Goal: Task Accomplishment & Management: Use online tool/utility

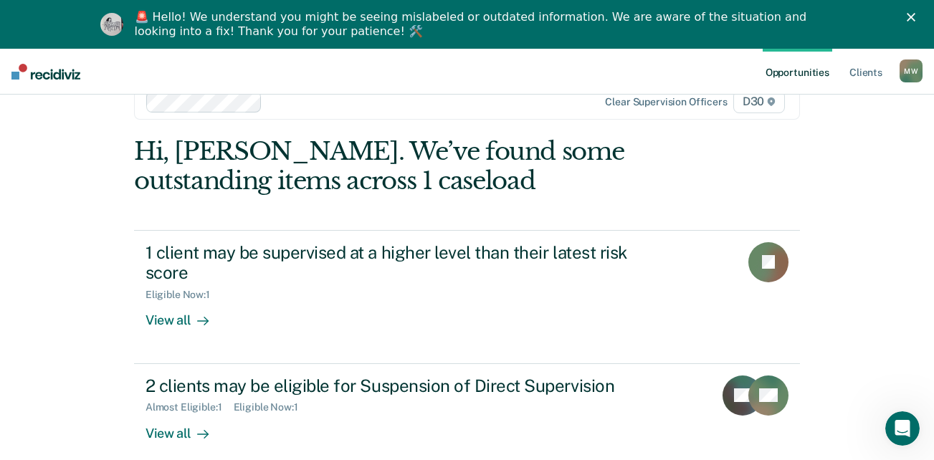
scroll to position [50, 0]
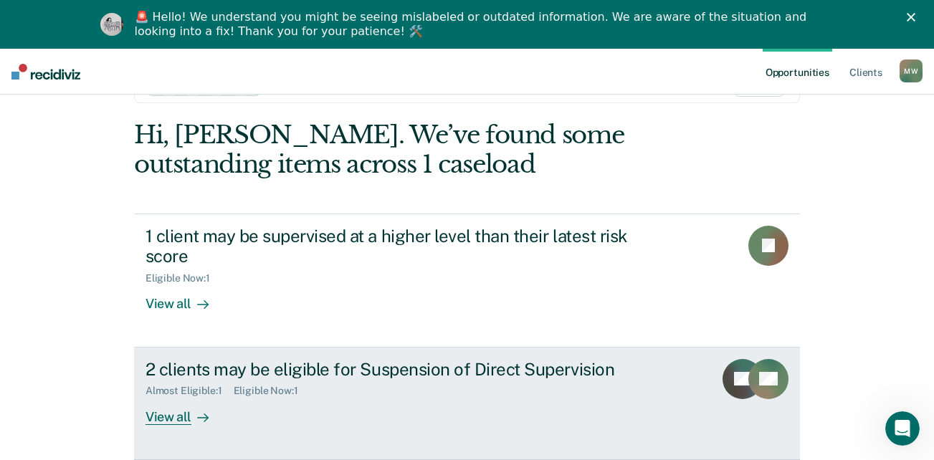
click at [191, 418] on div at bounding box center [199, 417] width 17 height 16
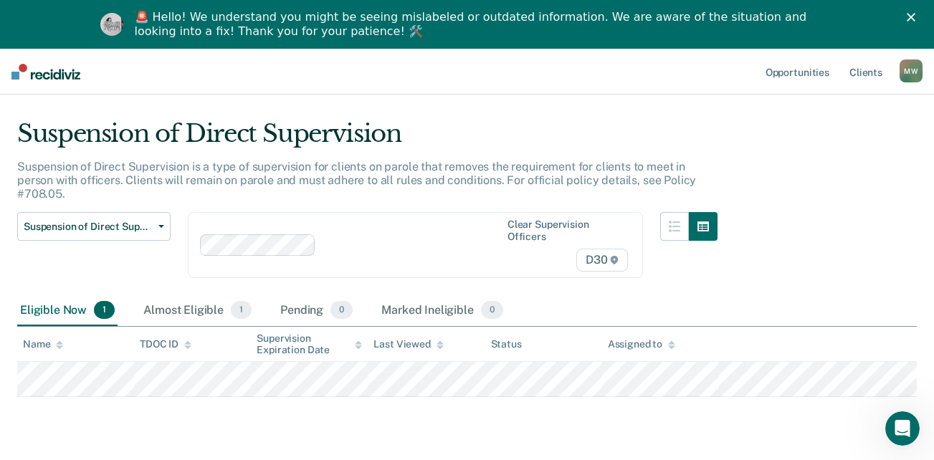
scroll to position [55, 0]
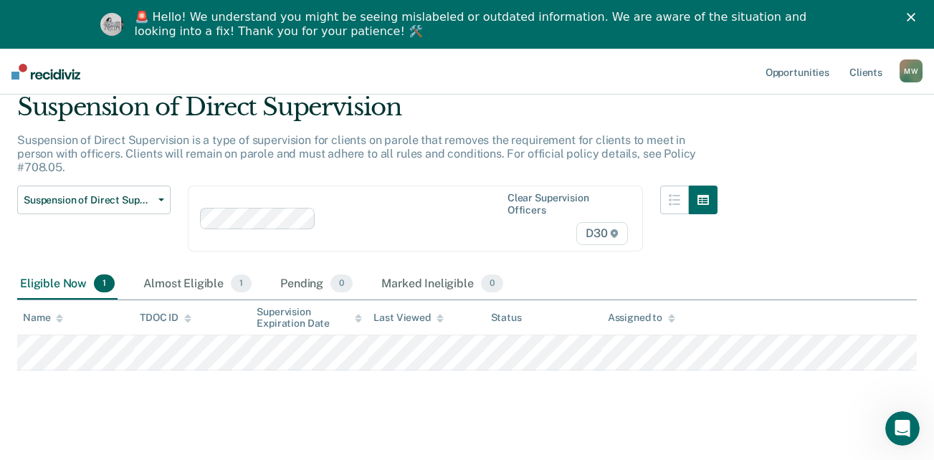
scroll to position [50, 0]
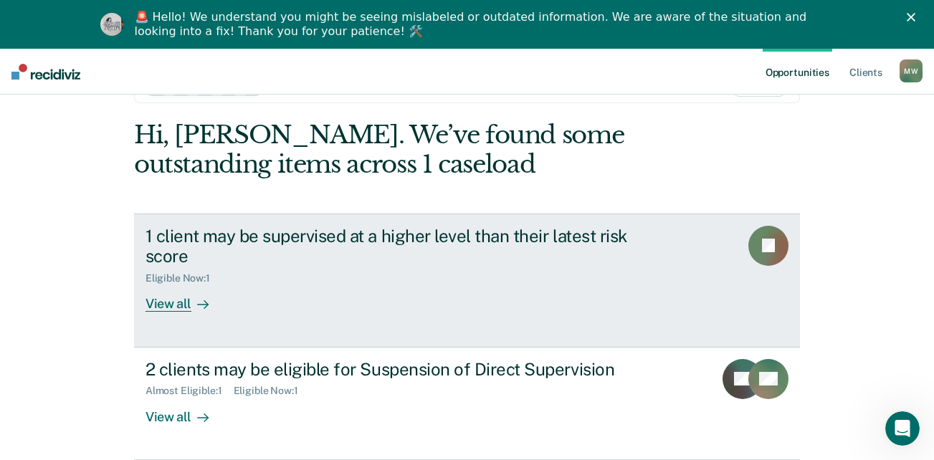
click at [715, 257] on link "1 client may be supervised at a higher level than their latest risk score Eligi…" at bounding box center [467, 281] width 666 height 134
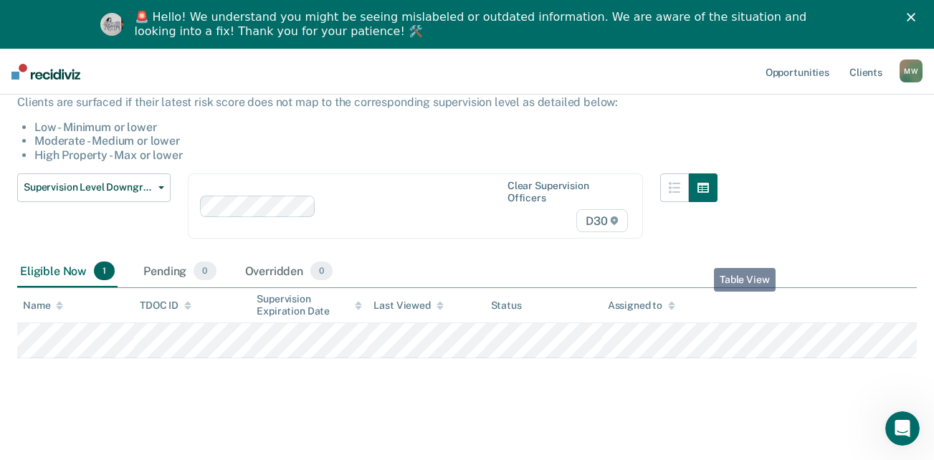
scroll to position [133, 0]
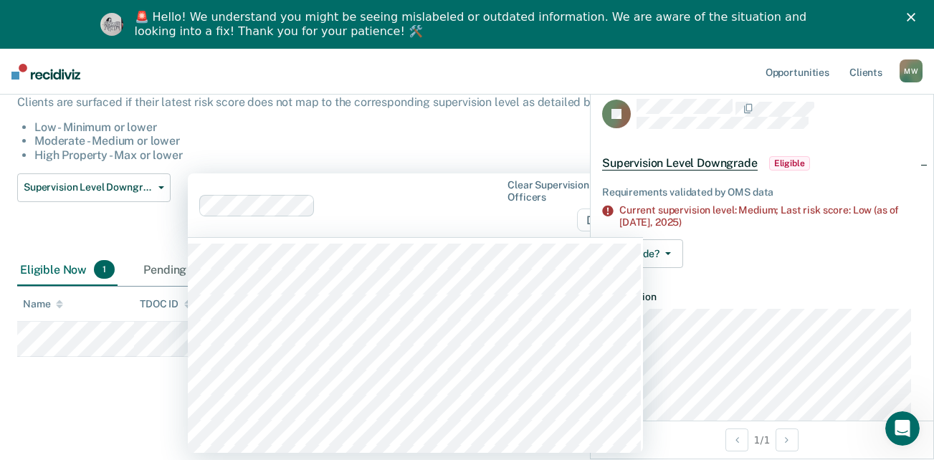
click at [538, 221] on div "Clear supervision officers D30" at bounding box center [567, 205] width 130 height 53
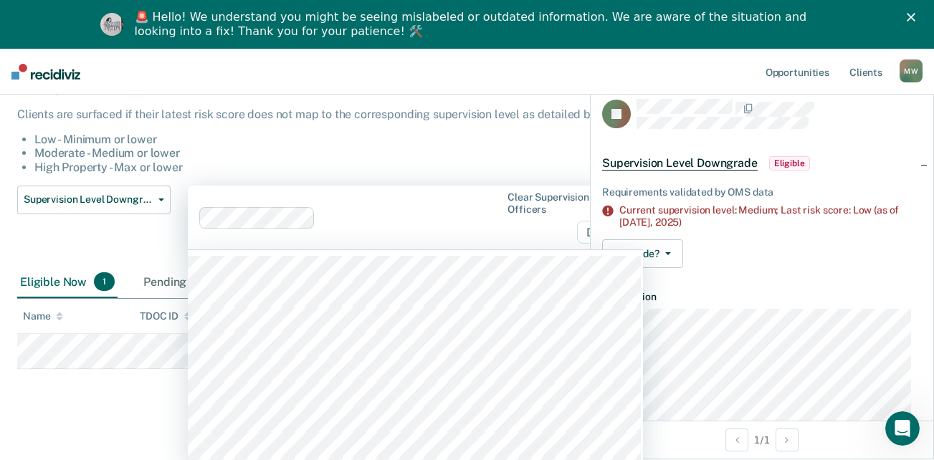
click at [497, 167] on li "High Property - Max or lower" at bounding box center [375, 168] width 683 height 14
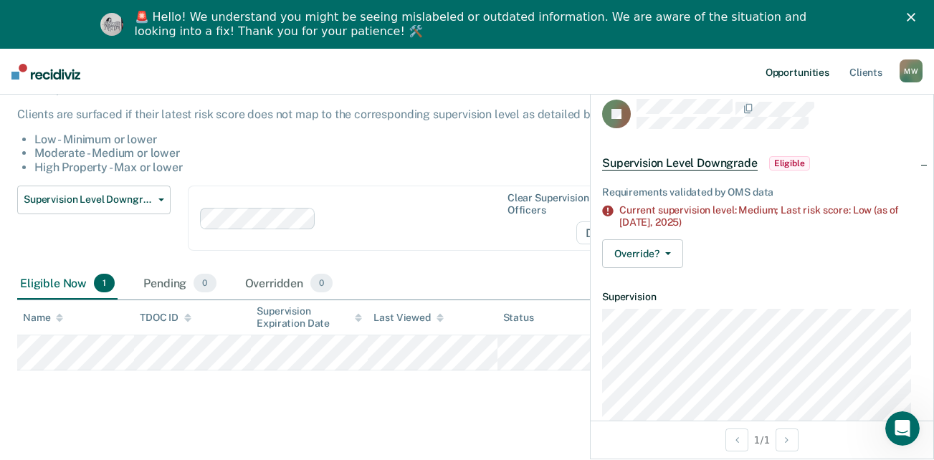
click at [815, 72] on link "Opportunities" at bounding box center [798, 72] width 70 height 46
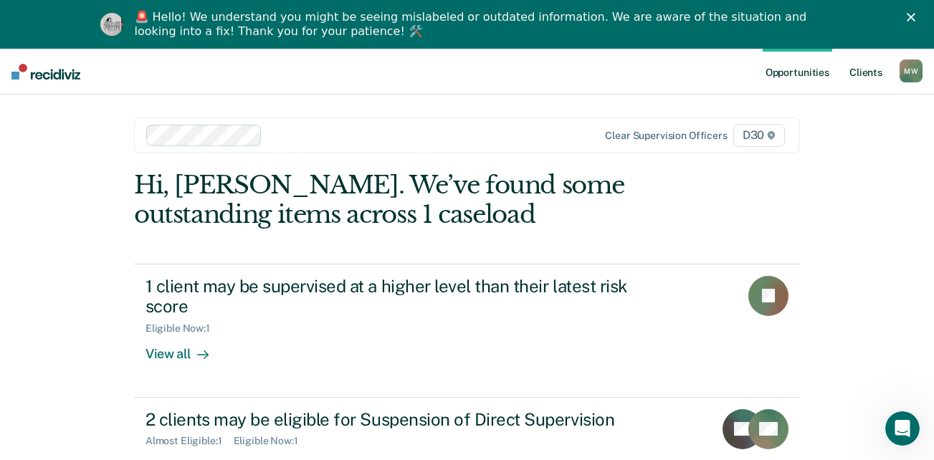
click at [854, 77] on link "Client s" at bounding box center [865, 72] width 39 height 46
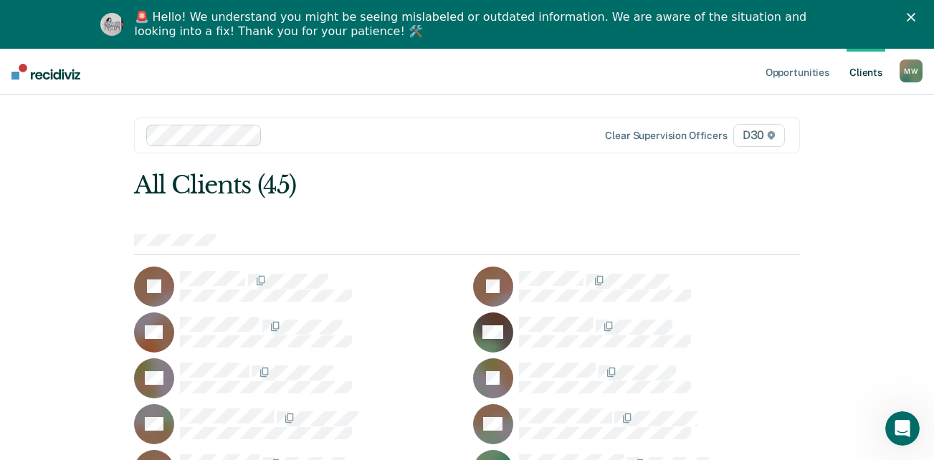
click at [902, 78] on div "M W" at bounding box center [911, 70] width 23 height 23
click at [823, 146] on link "Log Out" at bounding box center [853, 143] width 115 height 12
